Goal: Transaction & Acquisition: Purchase product/service

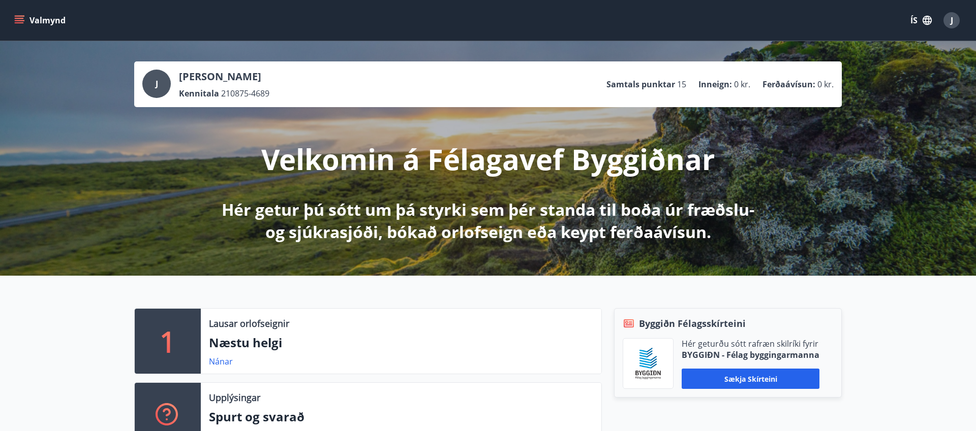
click at [17, 18] on icon "menu" at bounding box center [19, 18] width 9 height 1
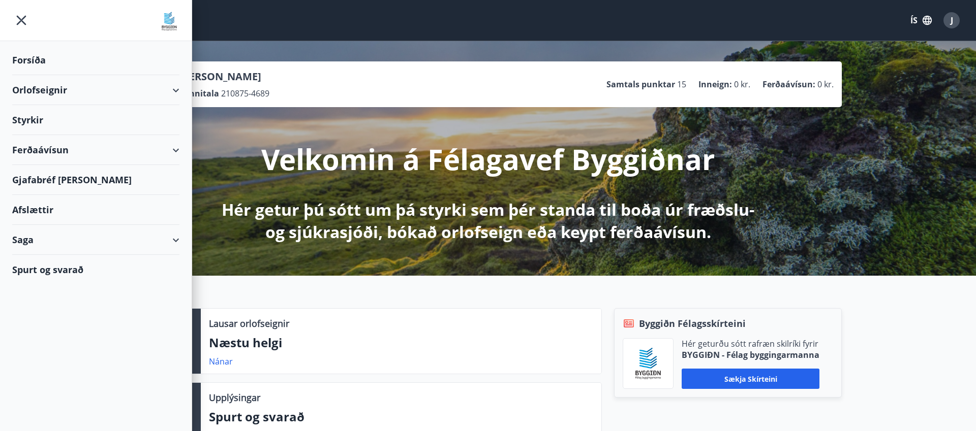
click at [25, 138] on div "Ferðaávísun" at bounding box center [95, 150] width 167 height 30
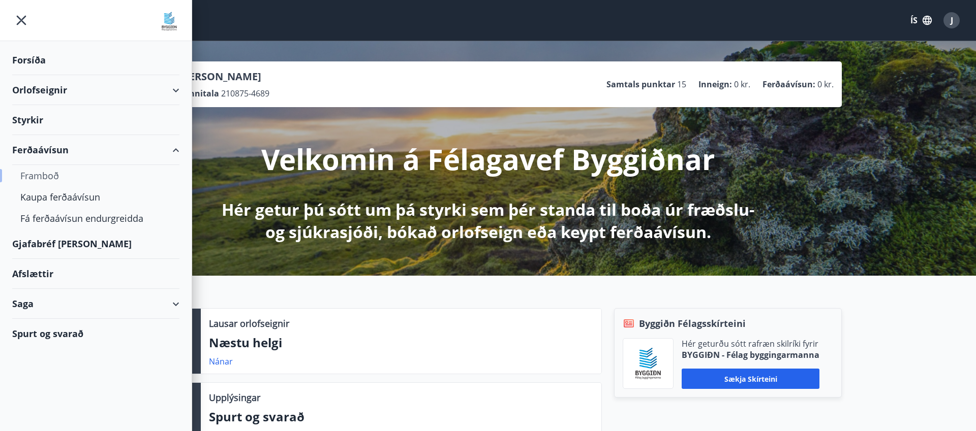
click at [33, 175] on div "Framboð" at bounding box center [95, 175] width 151 height 21
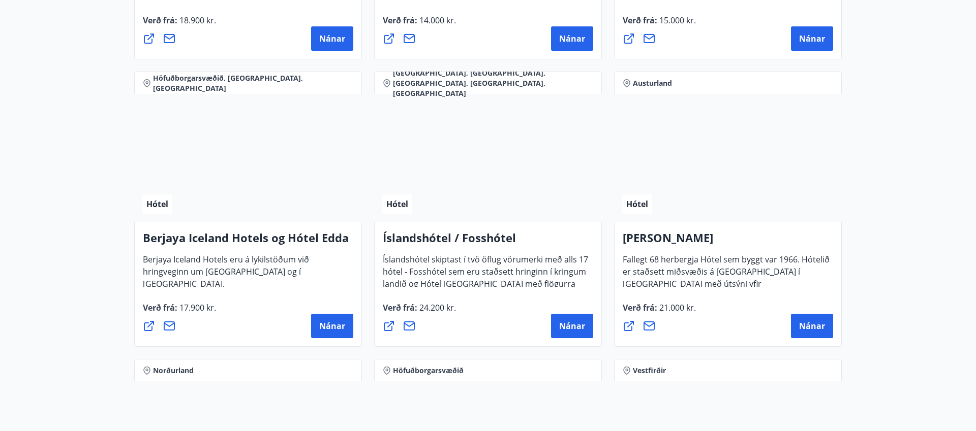
scroll to position [1276, 0]
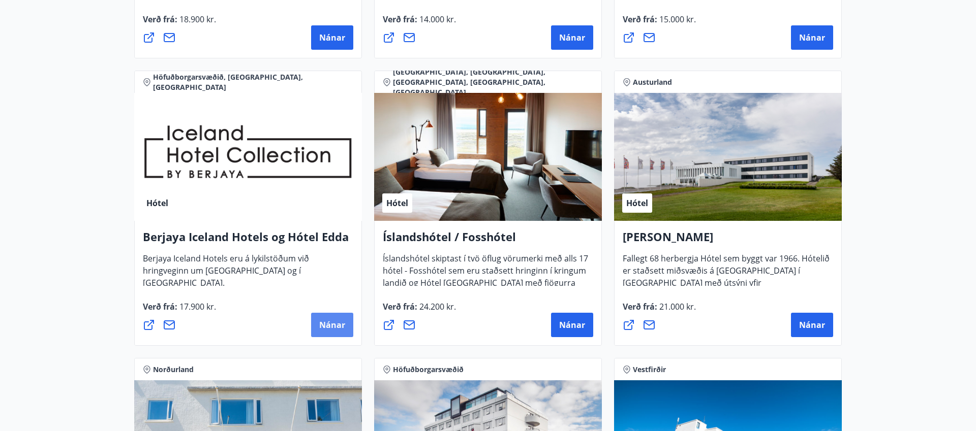
click at [323, 321] on span "Nánar" at bounding box center [332, 325] width 26 height 11
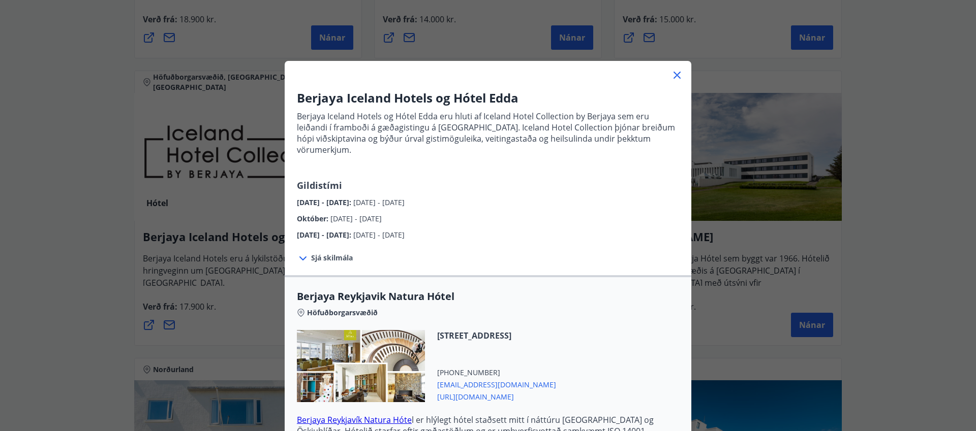
click at [555, 225] on div "[DATE] - [DATE] : [DATE] - [DATE]" at bounding box center [488, 233] width 382 height 16
drag, startPoint x: 560, startPoint y: 90, endPoint x: 596, endPoint y: 26, distance: 73.2
click at [596, 26] on div "Berjaya Iceland Hotels og Hótel Edda Berjaya Iceland Hotels og Hótel Edda eru h…" at bounding box center [488, 215] width 976 height 431
click at [674, 73] on icon at bounding box center [677, 75] width 12 height 12
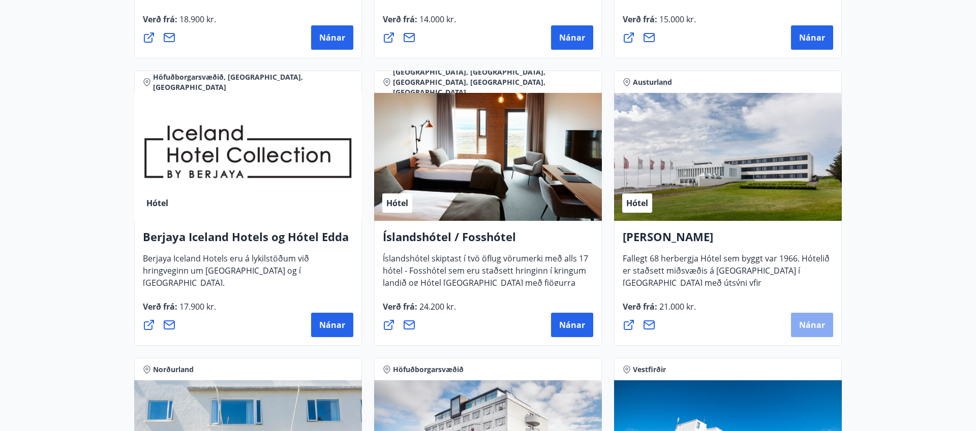
click at [795, 324] on button "Nánar" at bounding box center [812, 325] width 42 height 24
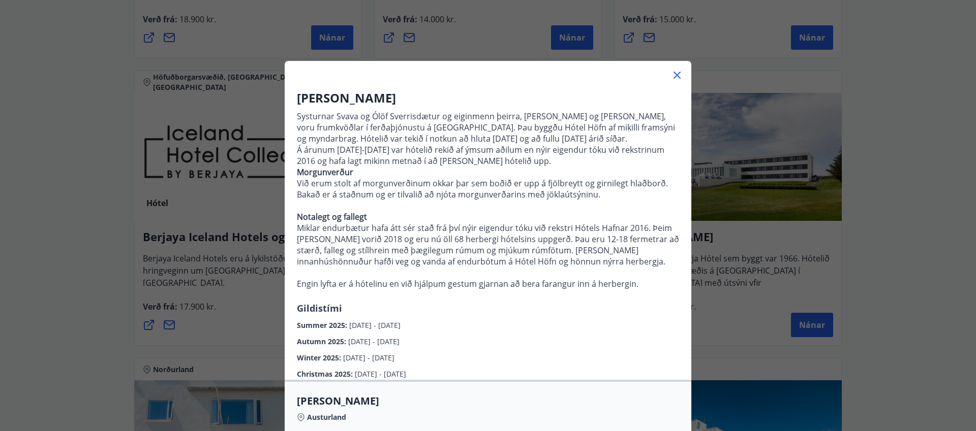
scroll to position [1, 0]
click at [869, 110] on div "Hótel Höfn Systurnar Svava og Ólöf Sverrisdætur og eiginmenn þeirra, [PERSON_NA…" at bounding box center [488, 214] width 976 height 431
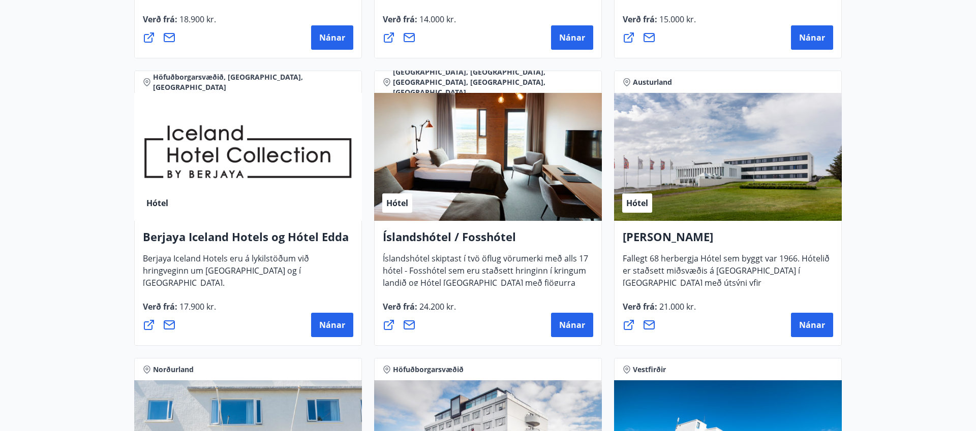
click at [784, 172] on div "Hótel" at bounding box center [728, 157] width 228 height 128
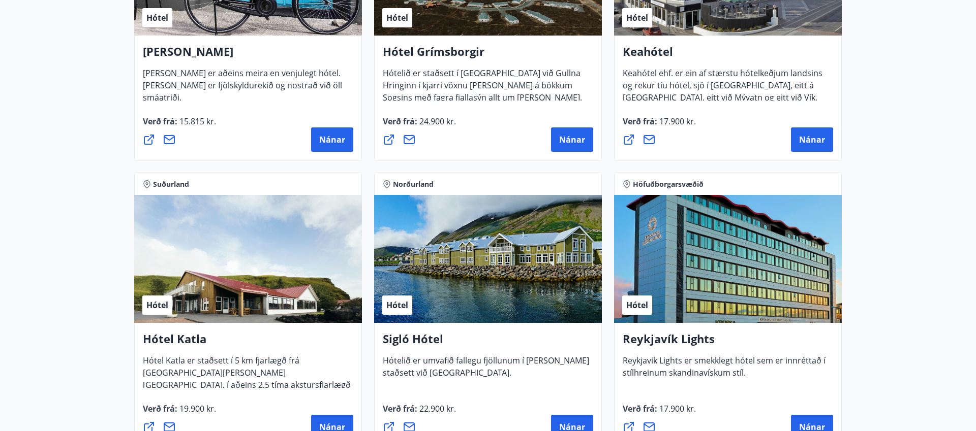
scroll to position [597, 0]
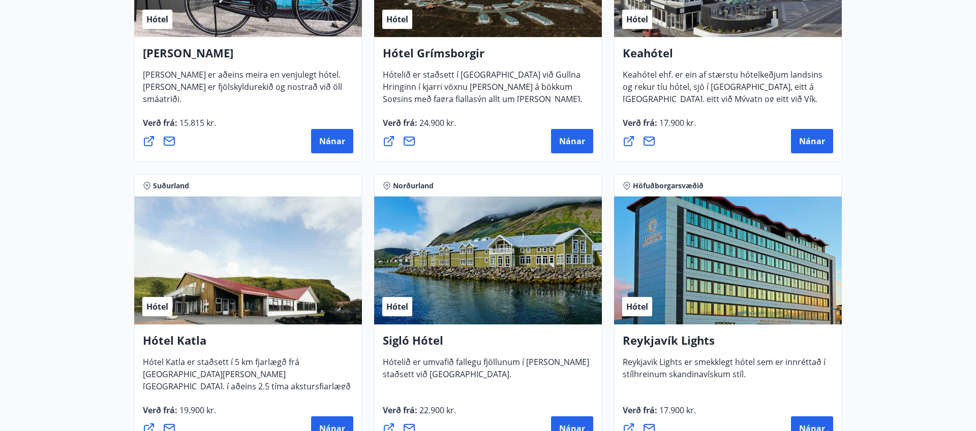
click at [518, 39] on div "Hótel Grímsborgir Hótelið er staðsett í Grímsnesi við Gullna Hringinn í kjarri …" at bounding box center [488, 99] width 228 height 125
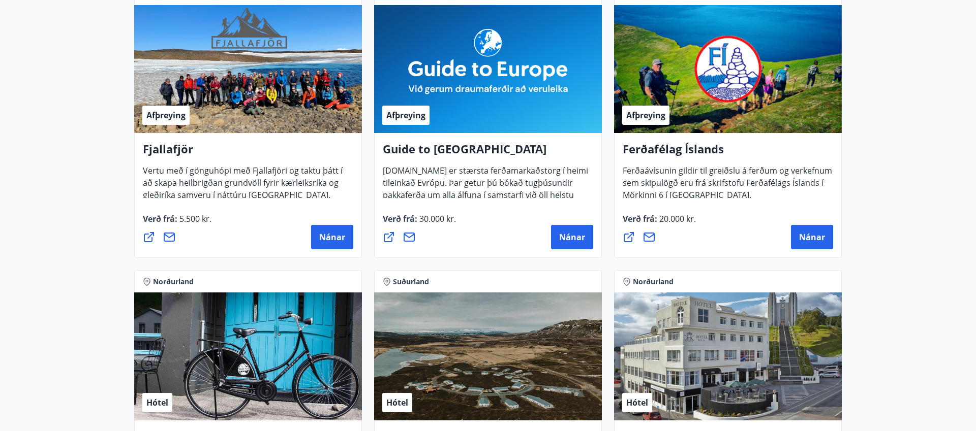
scroll to position [0, 0]
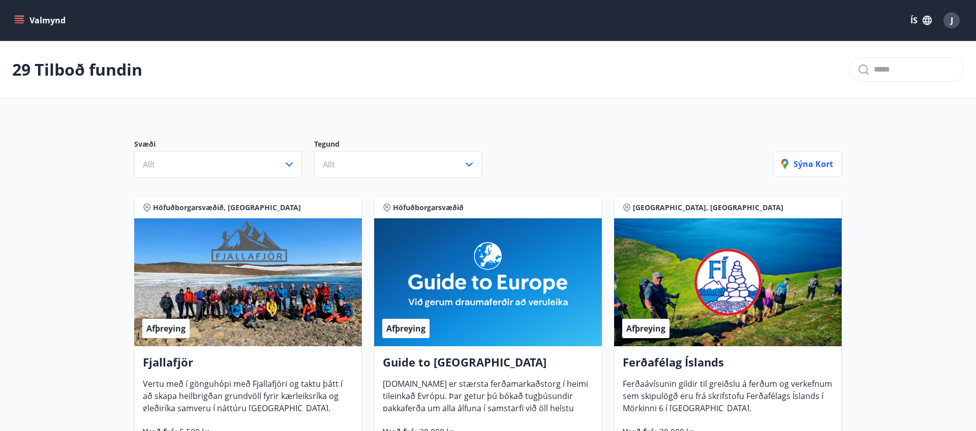
click at [21, 18] on icon "menu" at bounding box center [19, 18] width 9 height 1
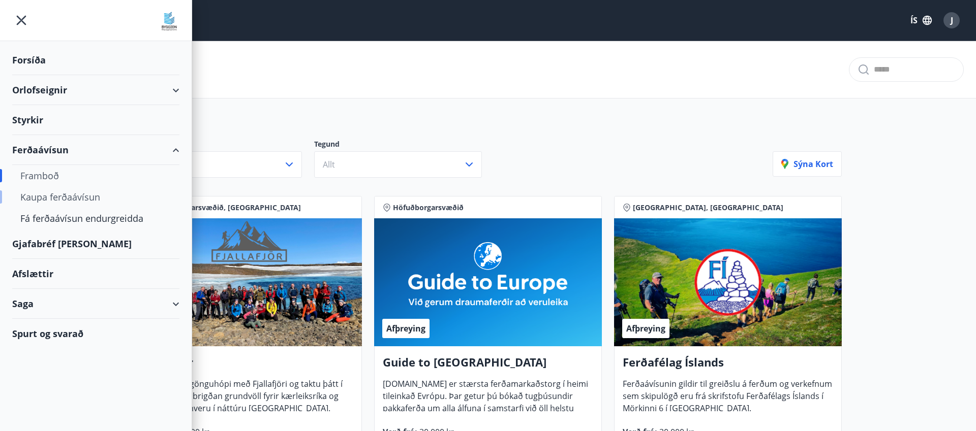
click at [49, 196] on div "Kaupa ferðaávísun" at bounding box center [95, 196] width 151 height 21
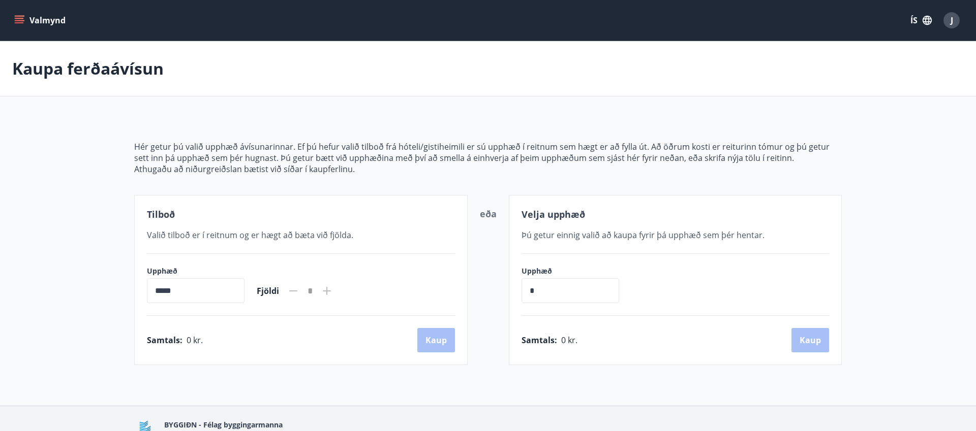
drag, startPoint x: 226, startPoint y: 287, endPoint x: 51, endPoint y: 289, distance: 174.8
click at [51, 289] on main "[PERSON_NAME] ferðaávísun Hér getur þú valið upphæð ávísunarinnar. Ef þú hefur …" at bounding box center [488, 203] width 976 height 324
drag, startPoint x: 555, startPoint y: 301, endPoint x: 474, endPoint y: 305, distance: 81.9
click at [474, 305] on div "Tilboð Valið tilboð er í reitnum og er hægt að [PERSON_NAME] við fjölda. Upphæð…" at bounding box center [487, 280] width 707 height 170
drag, startPoint x: 577, startPoint y: 290, endPoint x: 504, endPoint y: 288, distance: 73.2
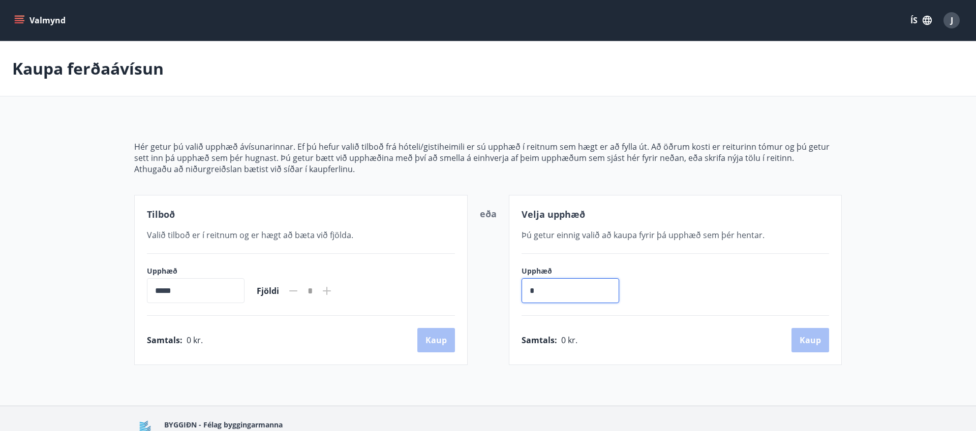
click at [504, 288] on div "Tilboð Valið tilboð er í reitnum og er hægt að [PERSON_NAME] við fjölda. Upphæð…" at bounding box center [487, 280] width 707 height 170
type input "******"
click at [809, 340] on button "Kaup" at bounding box center [810, 340] width 38 height 24
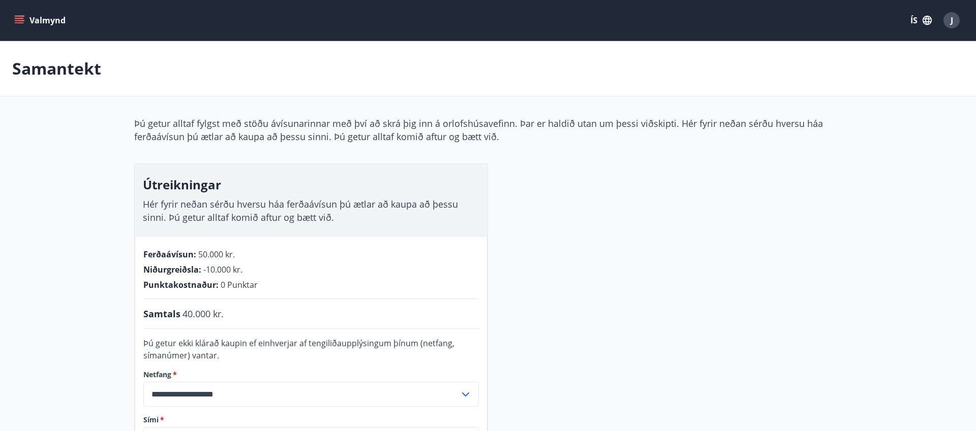
click at [25, 16] on button "Valmynd" at bounding box center [40, 20] width 57 height 18
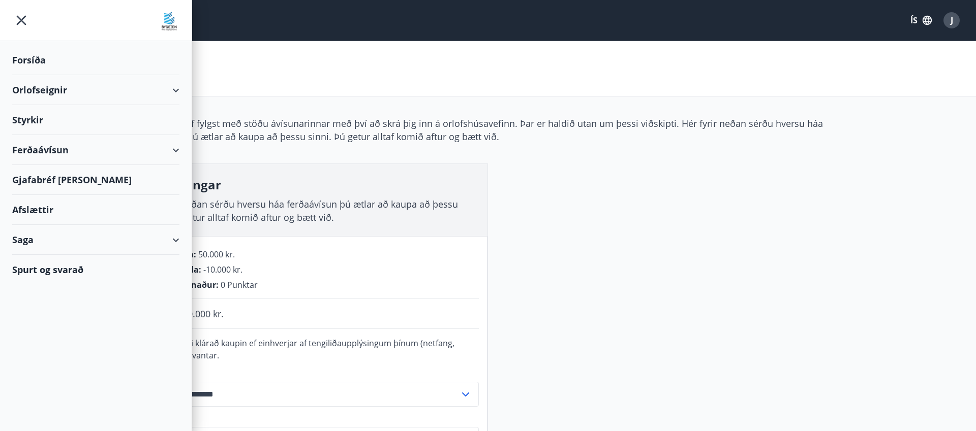
click at [22, 152] on div "Ferðaávísun" at bounding box center [95, 150] width 167 height 30
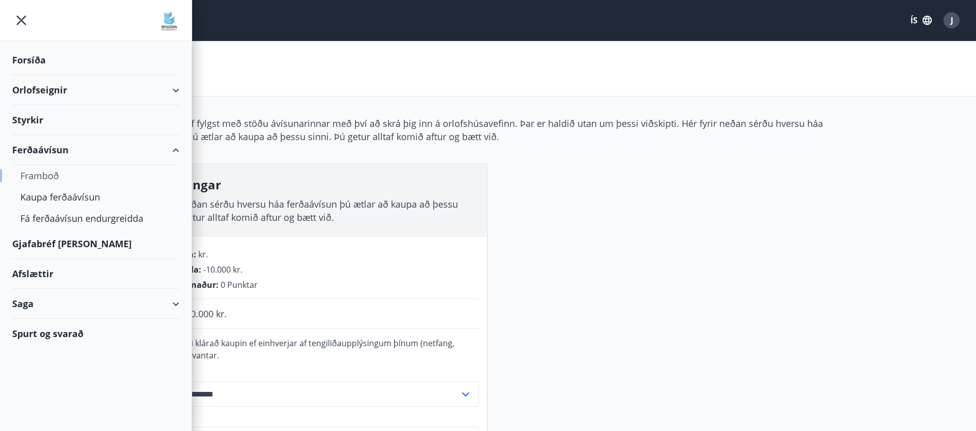
click at [44, 173] on div "Framboð" at bounding box center [95, 175] width 151 height 21
